Goal: Use online tool/utility: Utilize a website feature to perform a specific function

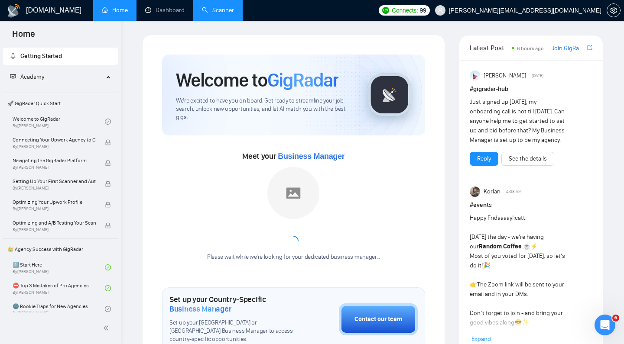
click at [211, 11] on link "Scanner" at bounding box center [218, 9] width 32 height 7
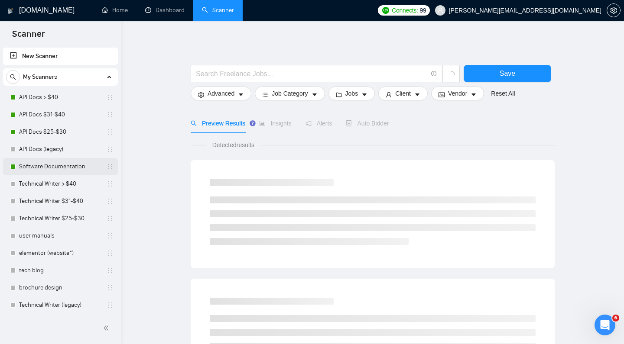
click at [58, 166] on link "Software Documentation" at bounding box center [60, 166] width 82 height 17
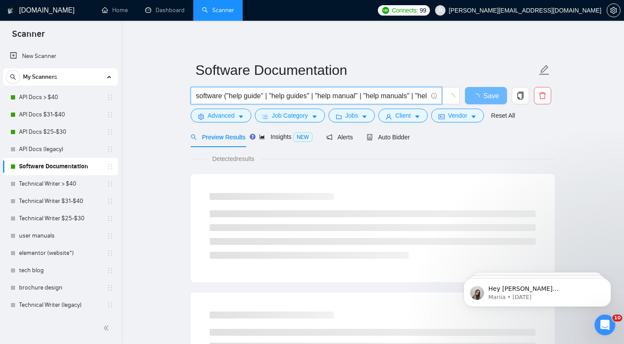
click at [336, 94] on input "software ("help guide" | "help guides" | "help manual" | "help manuals" | "help…" at bounding box center [311, 96] width 231 height 11
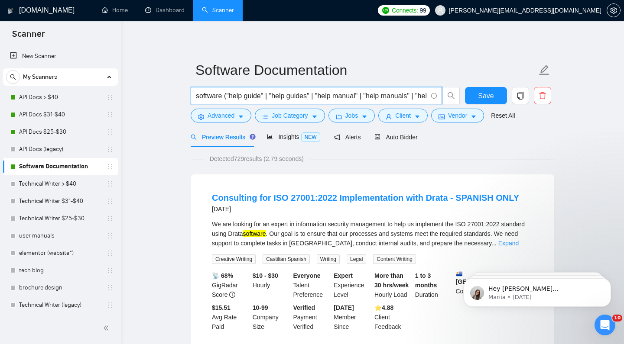
drag, startPoint x: 404, startPoint y: 94, endPoint x: 367, endPoint y: 95, distance: 37.3
click at [349, 96] on input "software ("help guide" | "help guides" | "help manual" | "help manuals" | "help…" at bounding box center [311, 96] width 231 height 11
click at [375, 95] on input "software ("help guide" | "help guides" | "help manual" | "help manuals" | "help…" at bounding box center [311, 96] width 231 height 11
drag, startPoint x: 379, startPoint y: 95, endPoint x: 404, endPoint y: 94, distance: 25.6
click at [404, 94] on input "software ("help guide" | "help guides" | "help manual" | "help manuals" | "help…" at bounding box center [311, 96] width 231 height 11
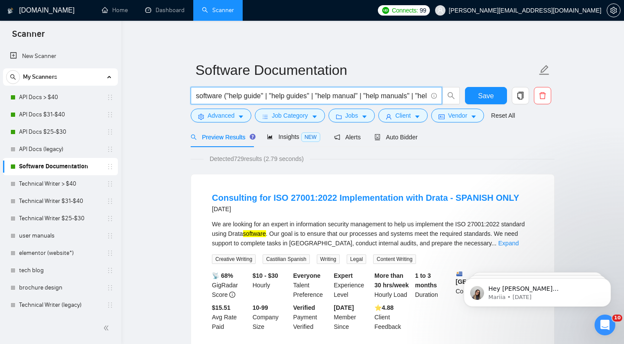
click at [392, 97] on input "software ("help guide" | "help guides" | "help manual" | "help manuals" | "help…" at bounding box center [311, 96] width 231 height 11
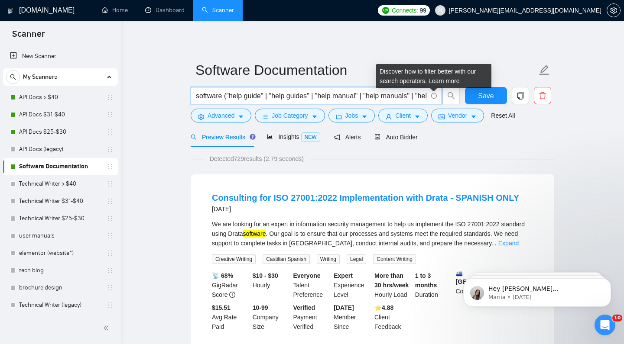
drag, startPoint x: 416, startPoint y: 96, endPoint x: 399, endPoint y: 95, distance: 16.9
click at [413, 95] on input "software ("help guide" | "help guides" | "help manual" | "help manuals" | "help…" at bounding box center [311, 96] width 231 height 11
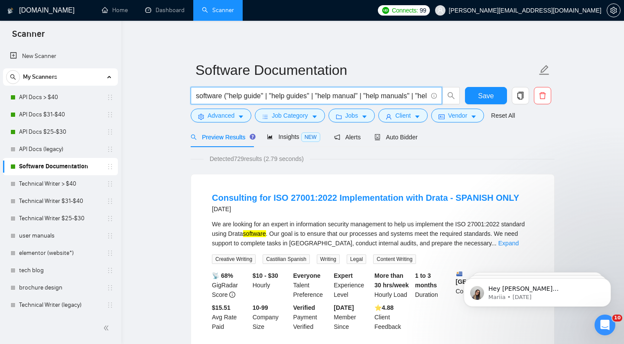
click at [366, 96] on input "software ("help guide" | "help guides" | "help manual" | "help manuals" | "help…" at bounding box center [311, 96] width 231 height 11
drag, startPoint x: 365, startPoint y: 95, endPoint x: 313, endPoint y: 97, distance: 51.6
click at [313, 97] on input "software ("help guide" | "help guides" | "help manual" | "help manuals" | "help…" at bounding box center [311, 96] width 231 height 11
click at [359, 97] on input "software ("help guide" | "help guides" | "help manual" | "help manuals" | "help…" at bounding box center [311, 96] width 231 height 11
drag, startPoint x: 377, startPoint y: 95, endPoint x: 438, endPoint y: 95, distance: 61.1
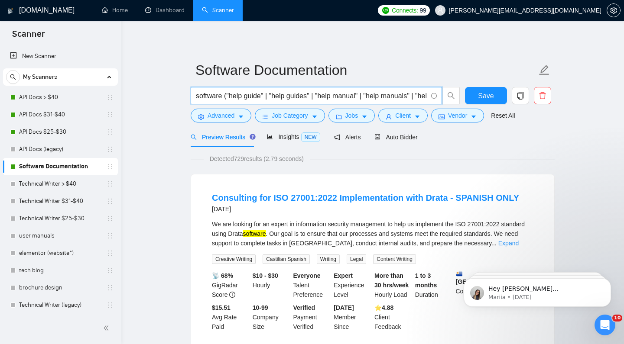
click at [438, 95] on span "software ("help guide" | "help guides" | "help manual" | "help manuals" | "help…" at bounding box center [316, 95] width 251 height 17
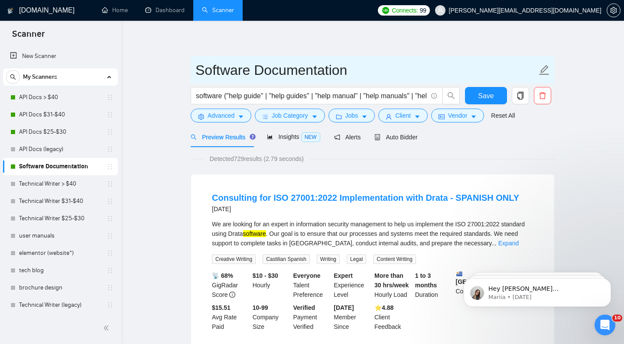
drag, startPoint x: 395, startPoint y: 60, endPoint x: 367, endPoint y: 69, distance: 29.6
click at [395, 60] on input "Software Documentation" at bounding box center [365, 70] width 341 height 22
